Goal: Task Accomplishment & Management: Manage account settings

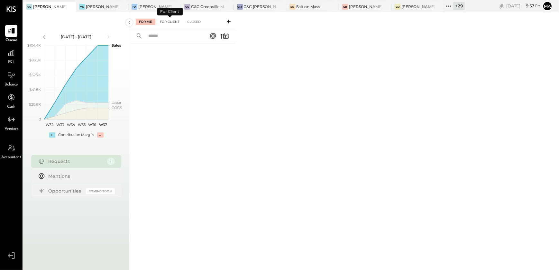
click at [171, 22] on div "For Client" at bounding box center [170, 22] width 26 height 6
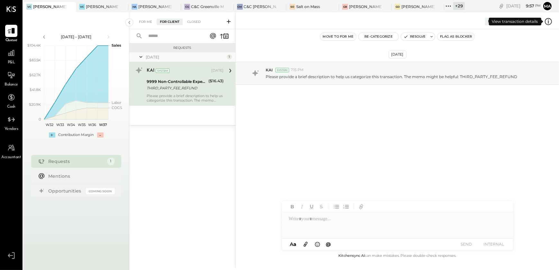
click at [548, 22] on icon at bounding box center [548, 21] width 8 height 8
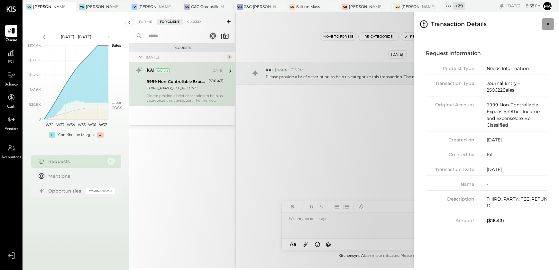
click at [552, 23] on button "Close panel" at bounding box center [549, 24] width 12 height 12
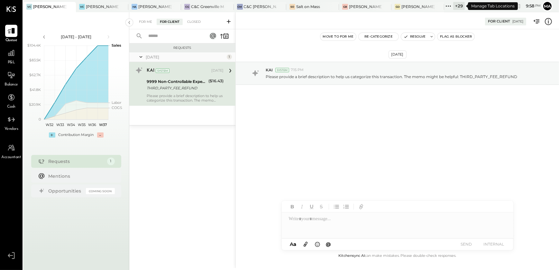
click at [456, 6] on div "+ 29" at bounding box center [459, 6] width 12 height 8
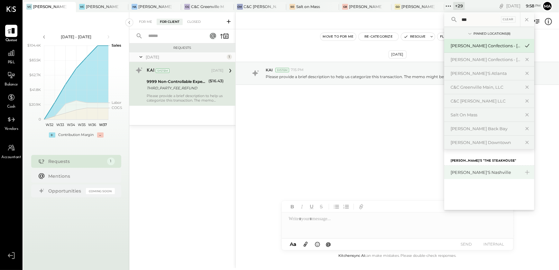
type input "***"
click at [474, 176] on div "[PERSON_NAME]'s Nashville" at bounding box center [489, 173] width 90 height 14
click at [473, 171] on div "[PERSON_NAME]'s Nashville" at bounding box center [486, 173] width 70 height 6
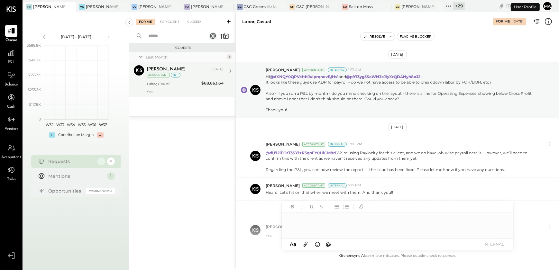
scroll to position [39, 0]
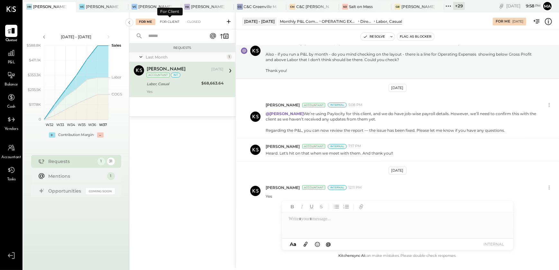
click at [172, 23] on div "For Client" at bounding box center [170, 22] width 26 height 6
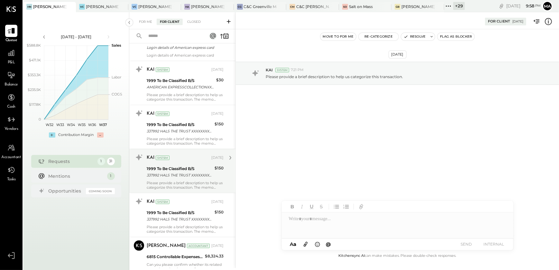
scroll to position [321, 0]
click at [196, 165] on div "1999 To Be Classified B/S 337992 HALS THE TRUST XXXXXXXX7992 Company ID: XXXXXX…" at bounding box center [180, 172] width 66 height 14
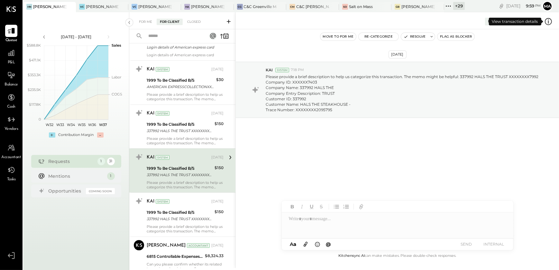
click at [548, 20] on icon at bounding box center [548, 21] width 8 height 8
